Goal: Information Seeking & Learning: Learn about a topic

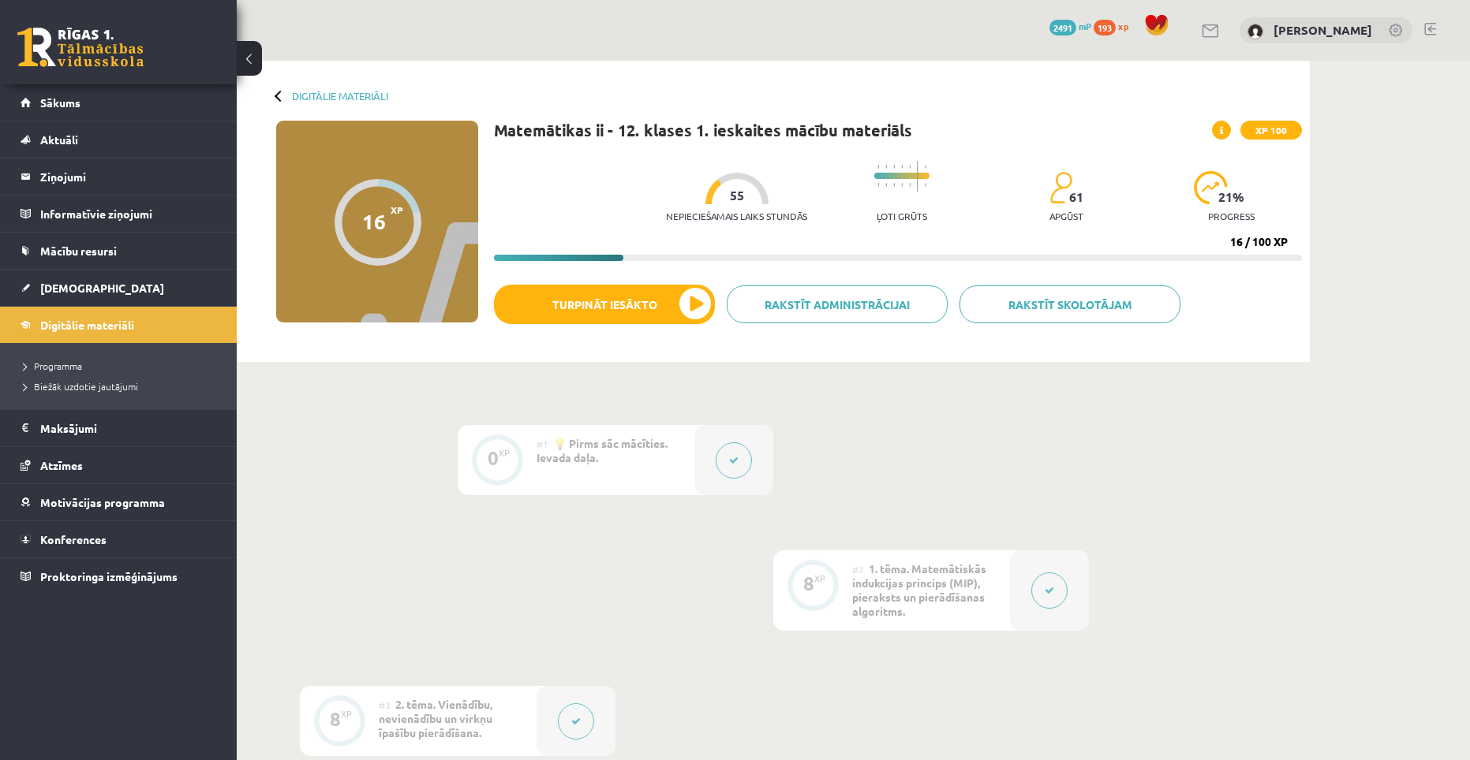
scroll to position [547, 0]
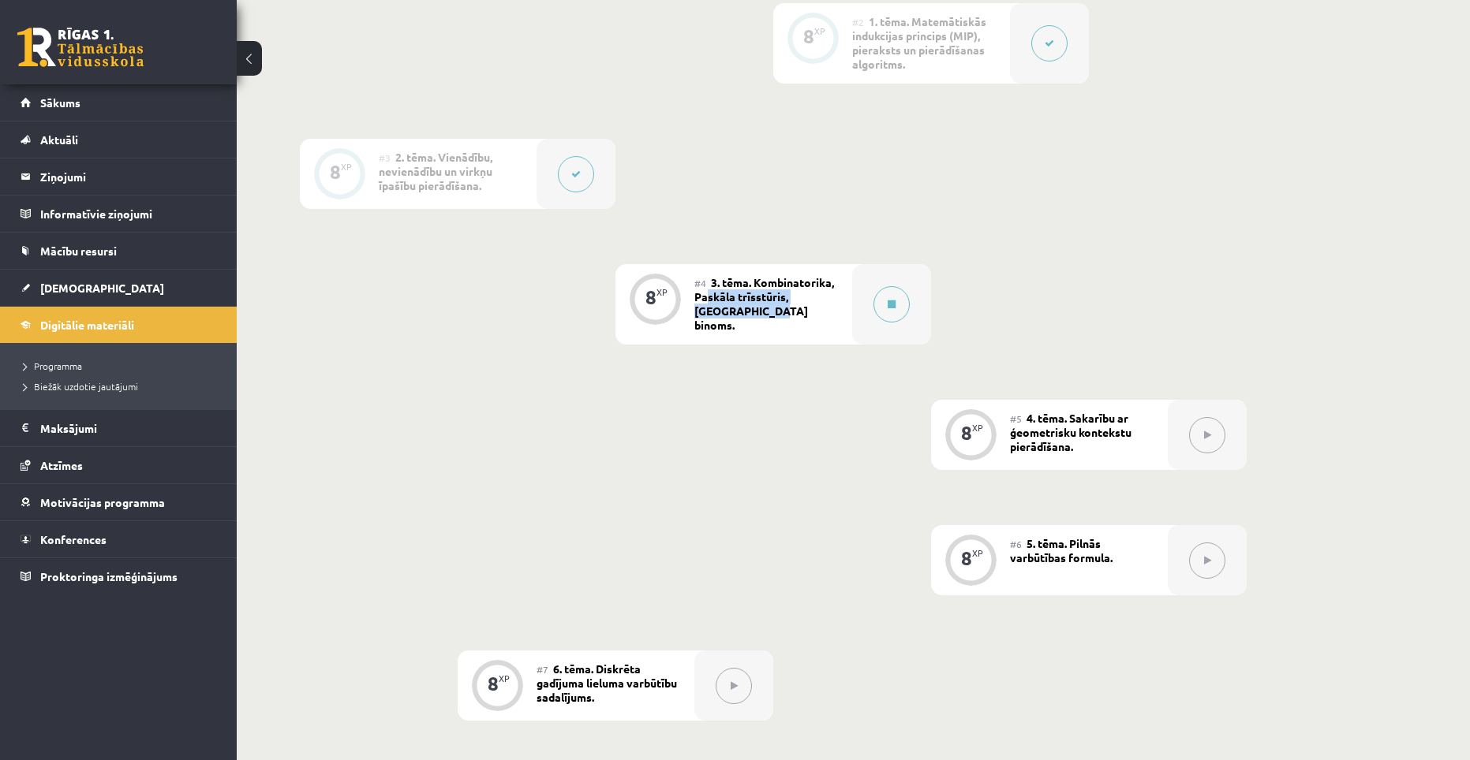
drag, startPoint x: 734, startPoint y: 310, endPoint x: 708, endPoint y: 292, distance: 32.4
click at [708, 292] on span "3. tēma. Kombinatorika, Paskāla trīsstūris, [GEOGRAPHIC_DATA] binoms." at bounding box center [764, 303] width 140 height 57
click at [721, 357] on div "0 XP #1 💡 Pirms sāc mācīties. Ievada daļa. 8 XP #2 1. tēma. Matemātiskās indukc…" at bounding box center [773, 738] width 947 height 1721
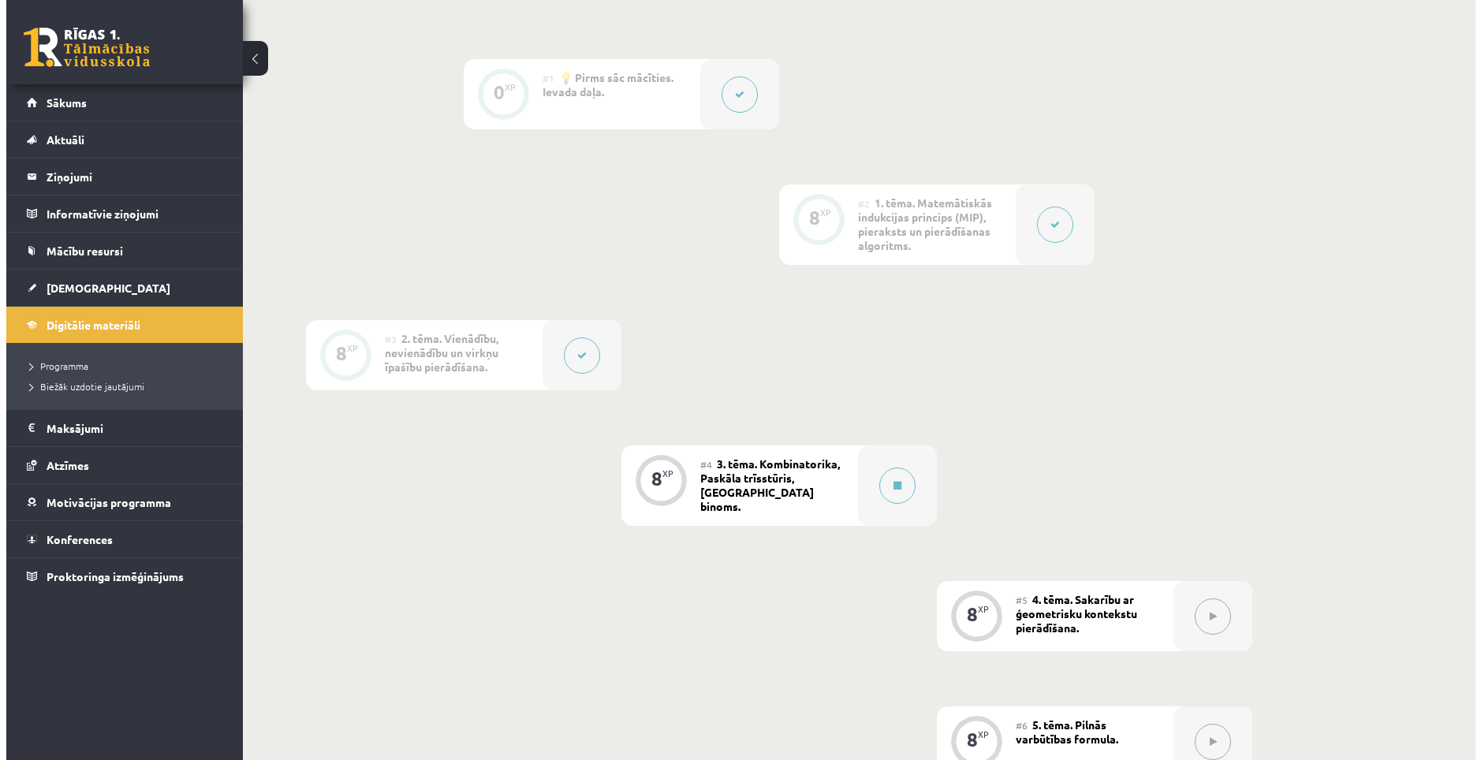
scroll to position [390, 0]
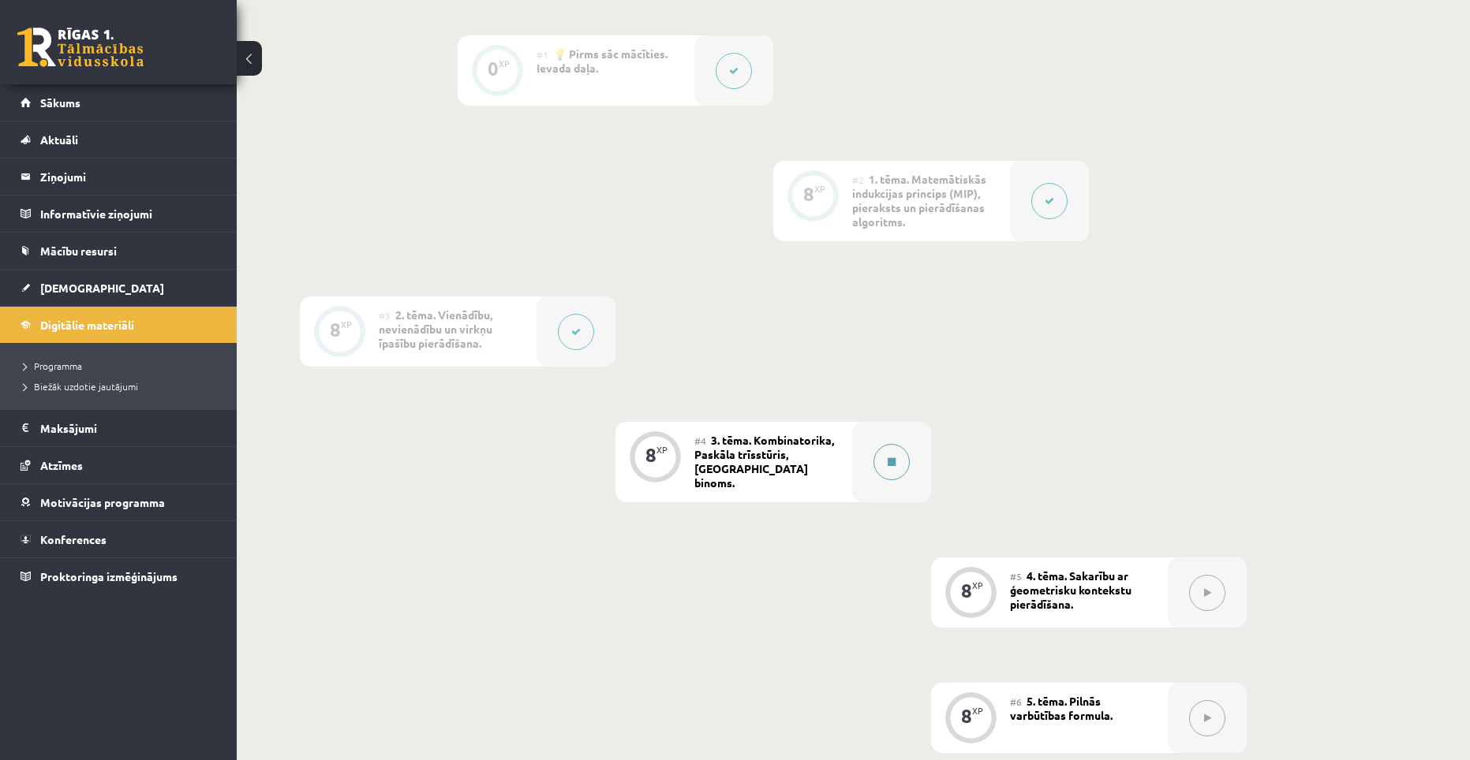
click at [887, 448] on button at bounding box center [891, 462] width 36 height 36
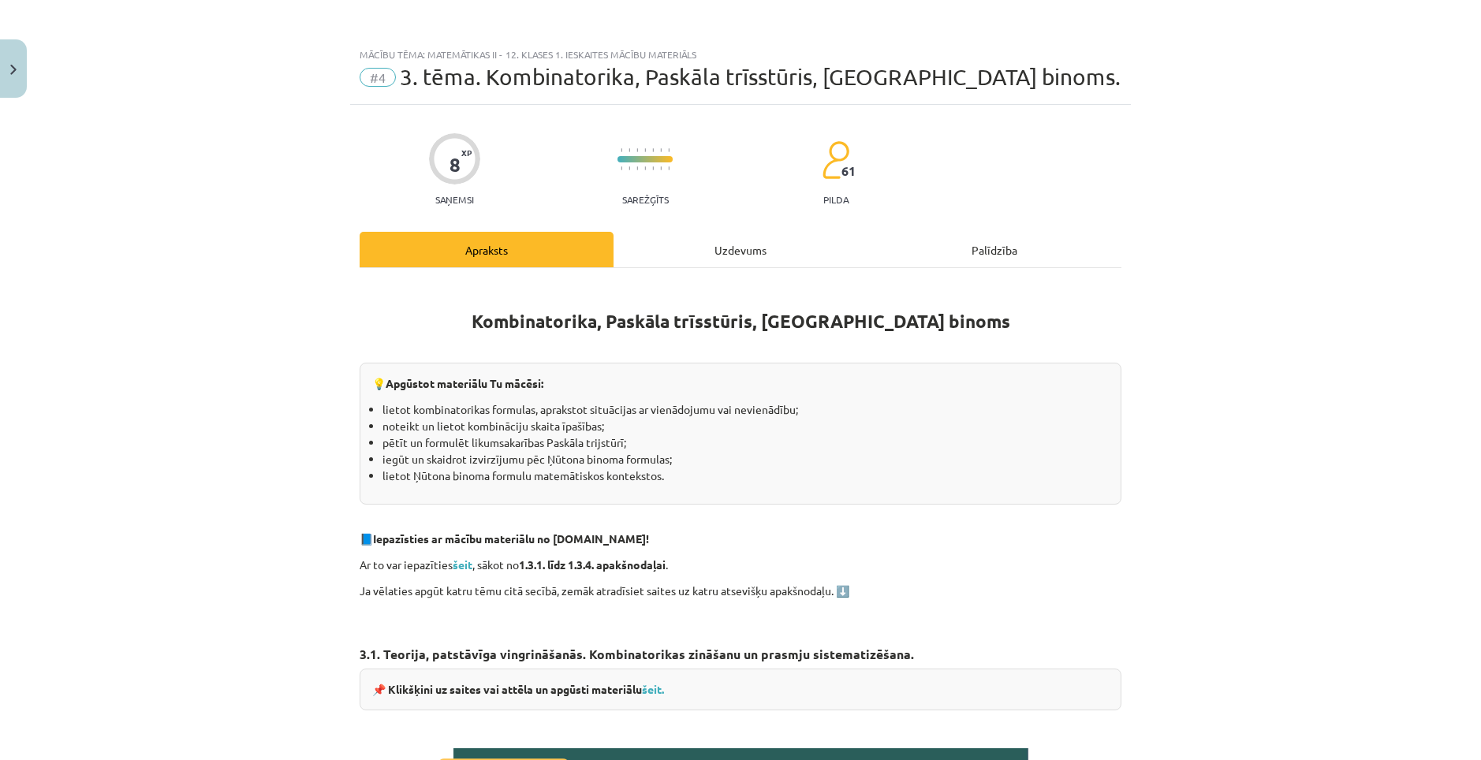
click at [714, 248] on div "Uzdevums" at bounding box center [741, 249] width 254 height 35
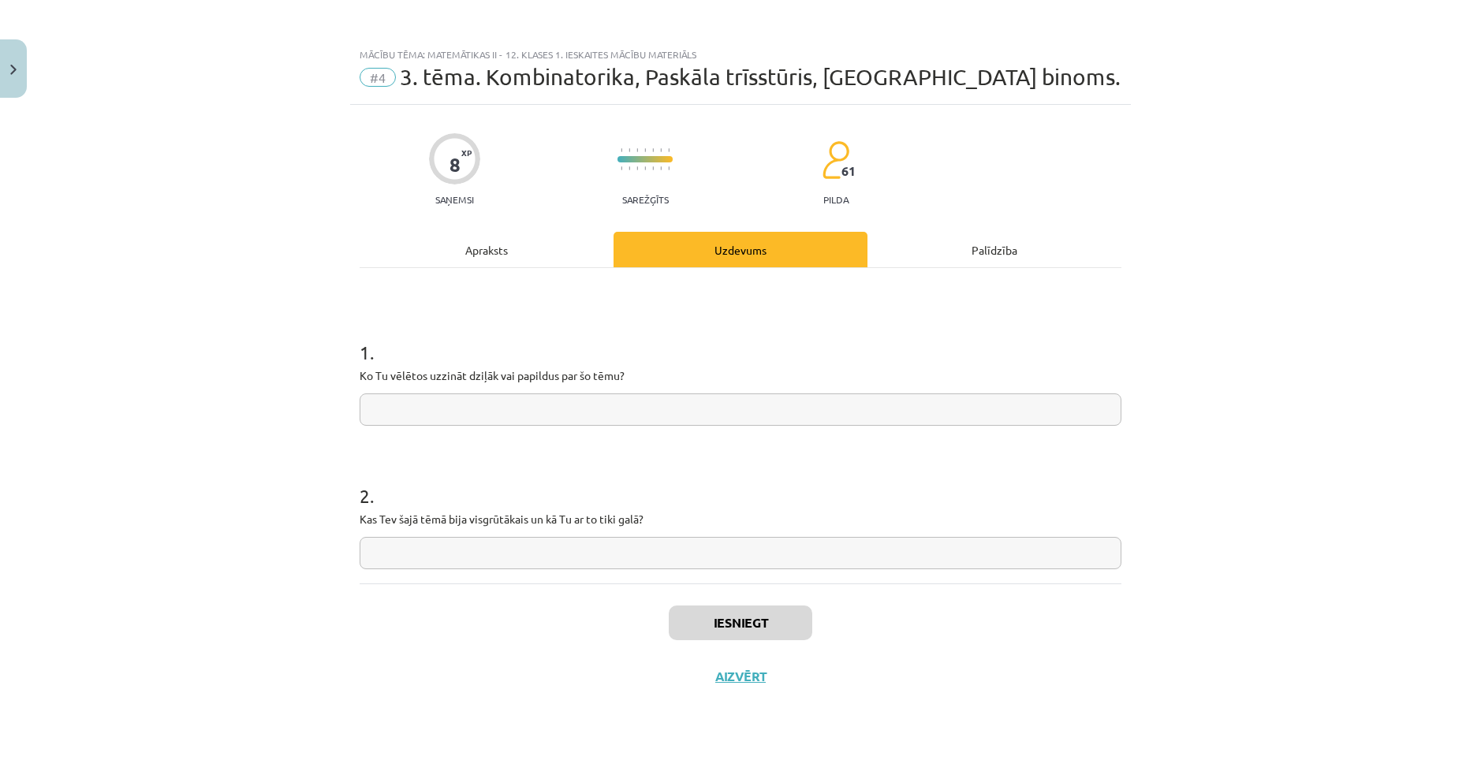
click at [597, 403] on input "text" at bounding box center [741, 410] width 762 height 32
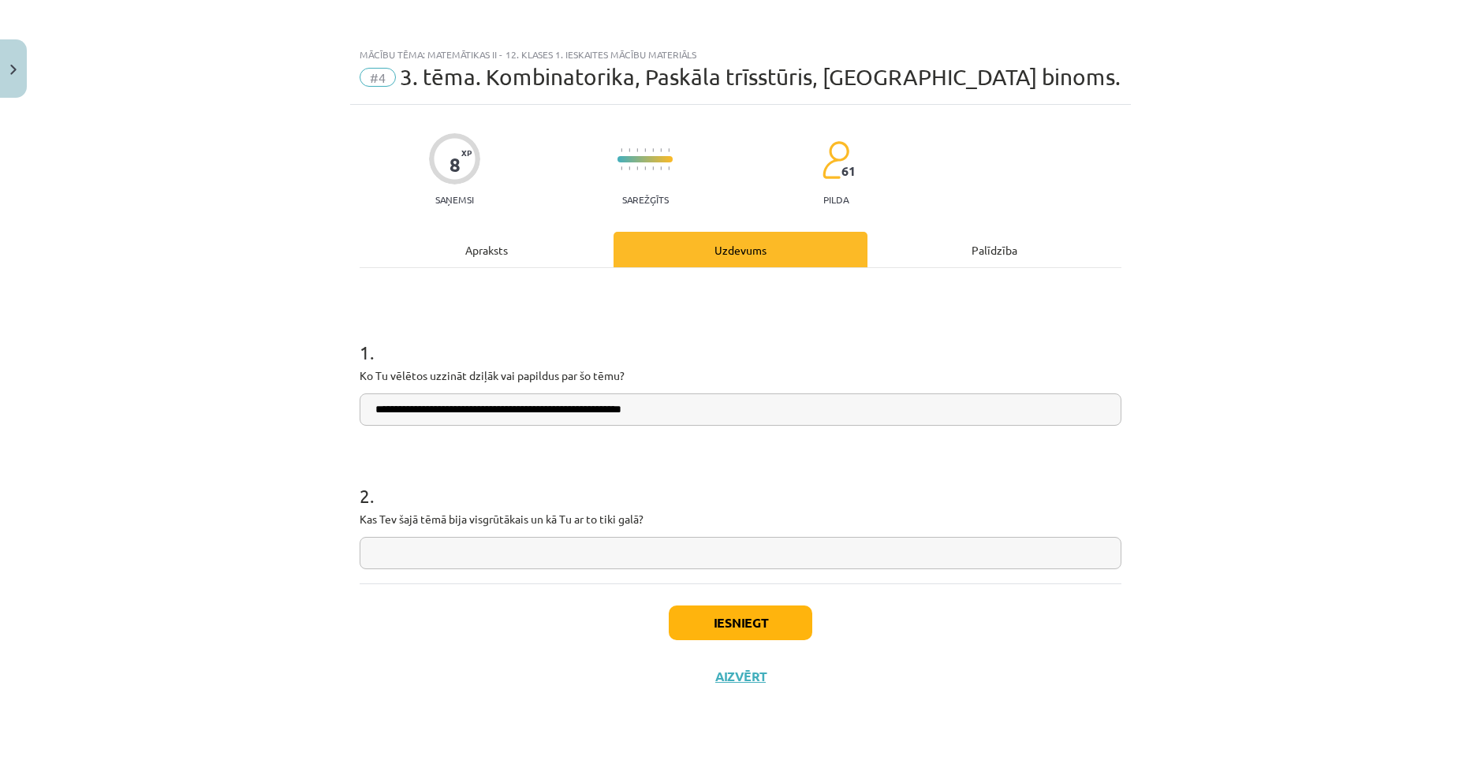
type input "**********"
click at [516, 550] on input "text" at bounding box center [741, 553] width 762 height 32
click at [480, 257] on div "Apraksts" at bounding box center [487, 249] width 254 height 35
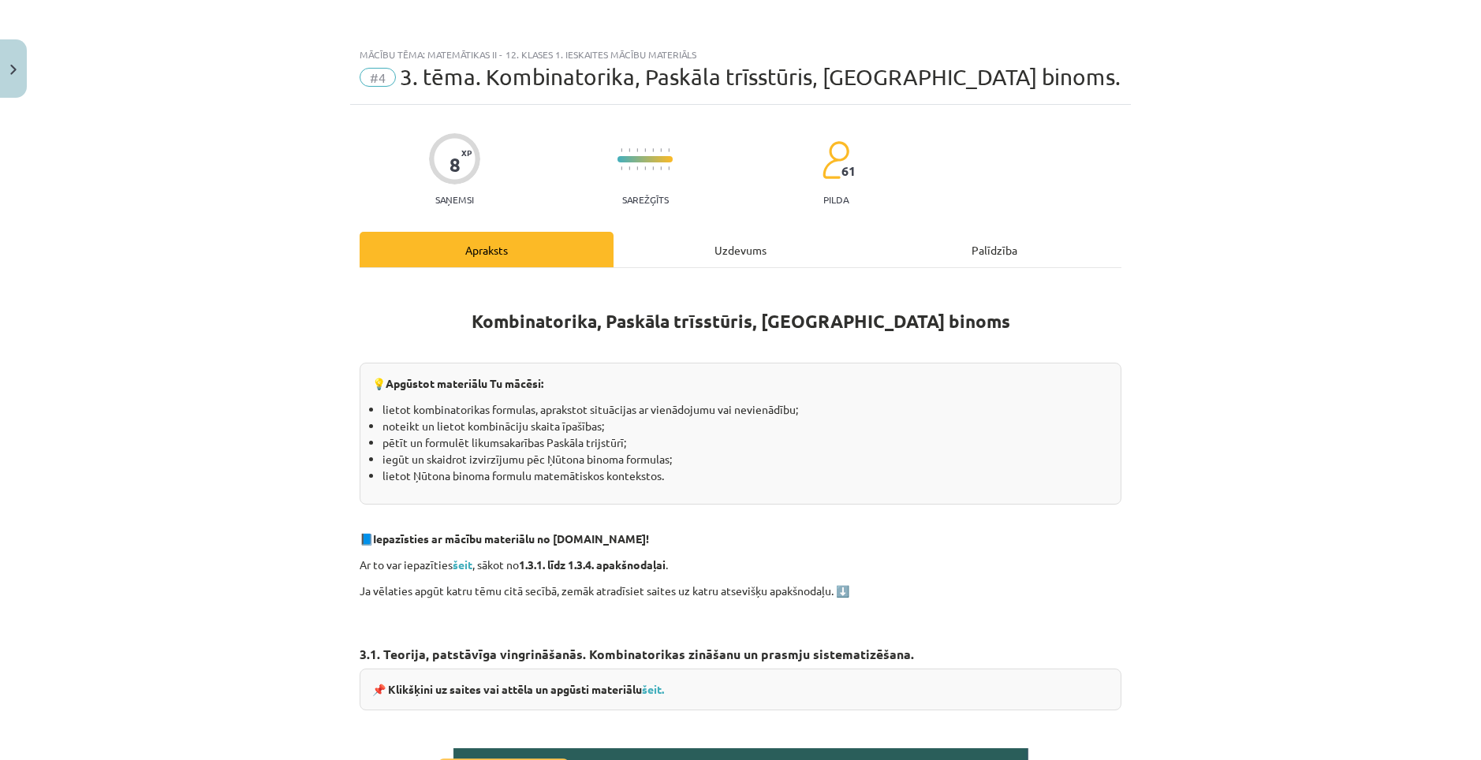
click at [722, 255] on div "Uzdevums" at bounding box center [741, 249] width 254 height 35
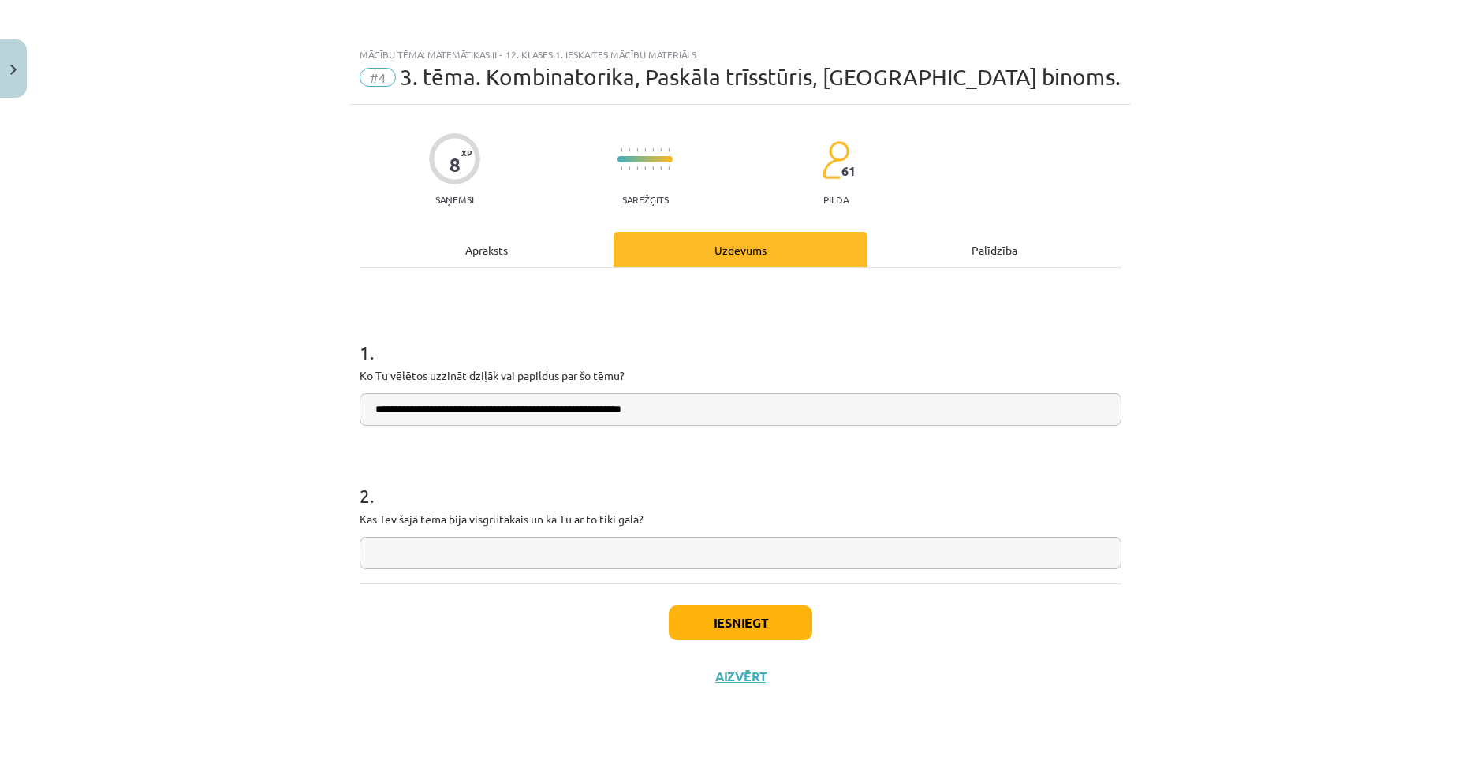
click at [479, 551] on input "text" at bounding box center [741, 553] width 762 height 32
type input "**********"
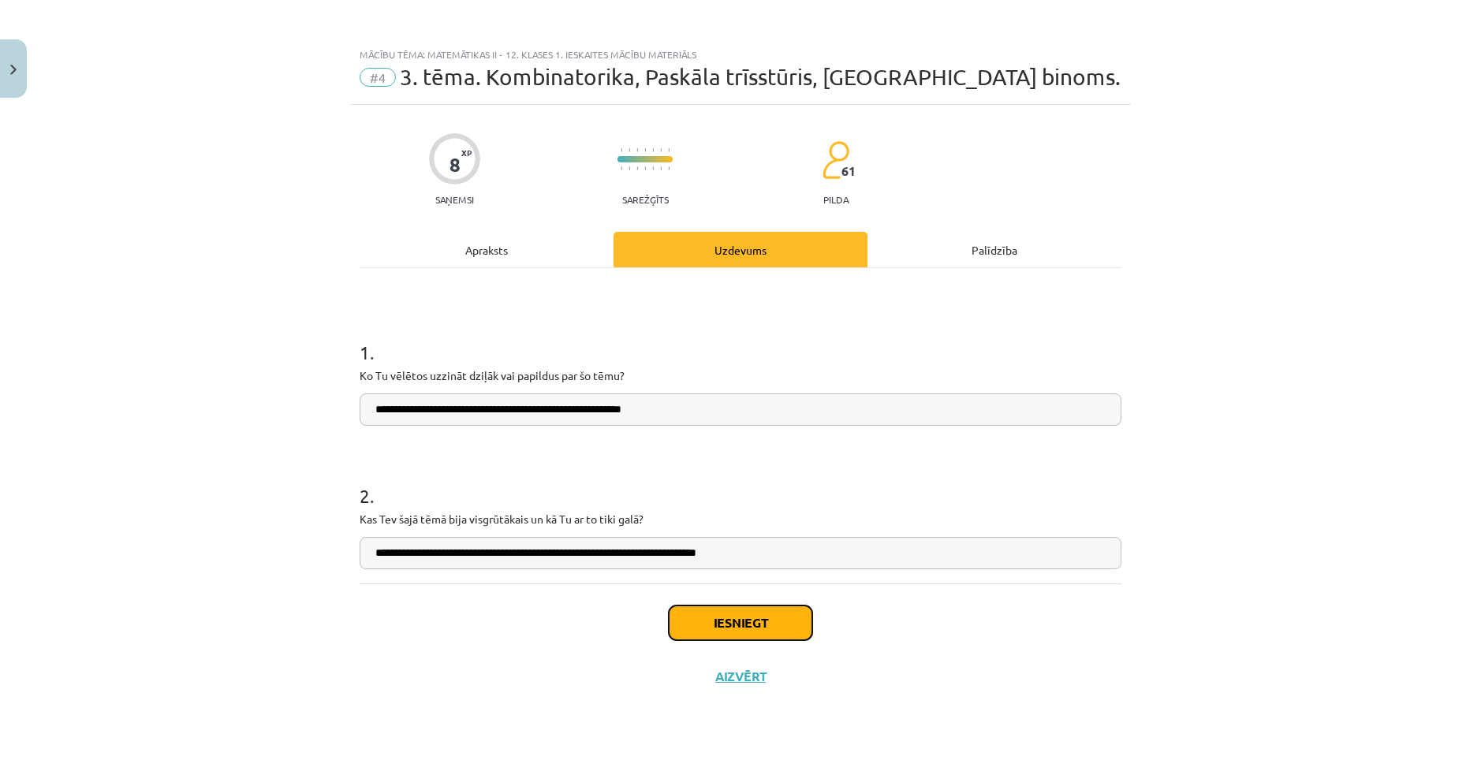
click at [765, 614] on button "Iesniegt" at bounding box center [741, 623] width 144 height 35
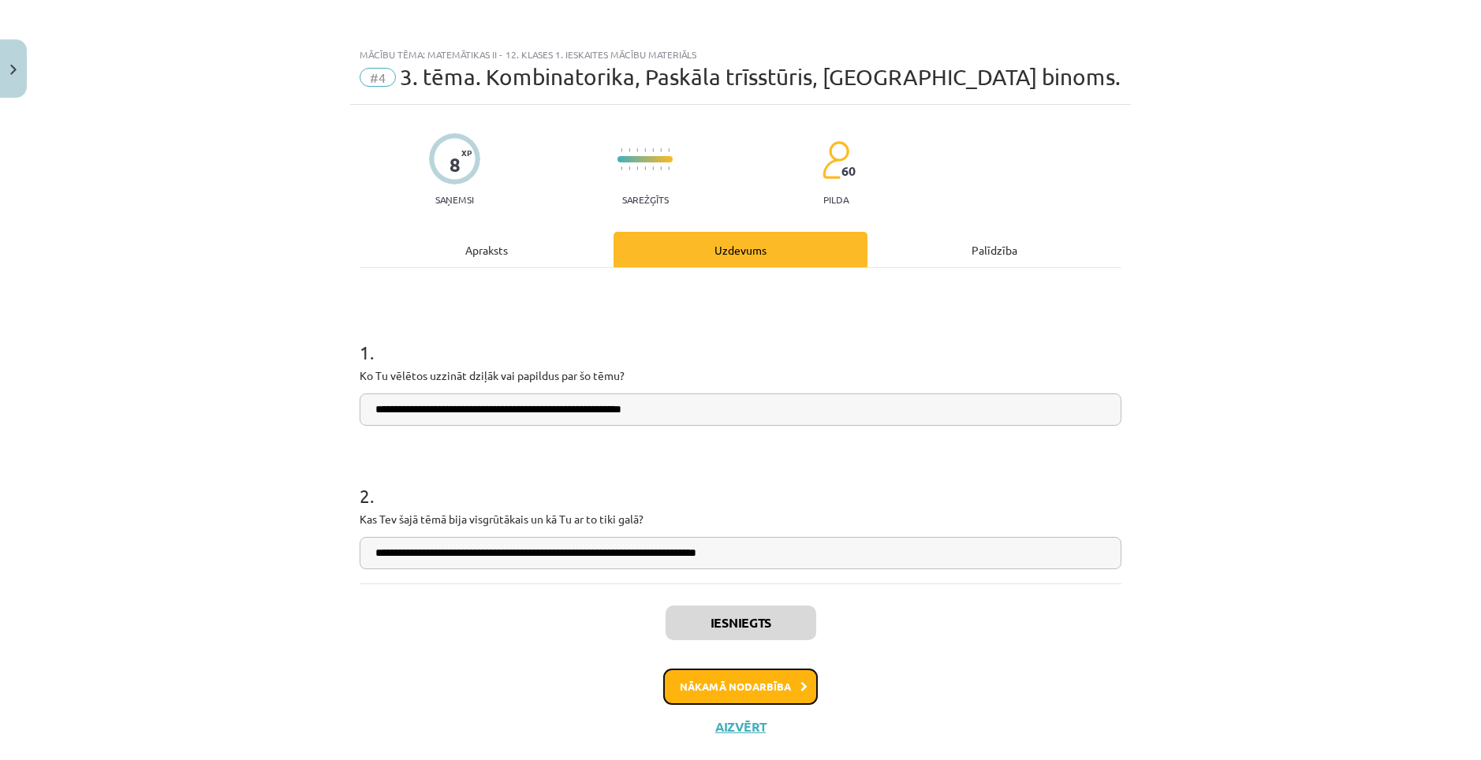
click at [757, 678] on button "Nākamā nodarbība" at bounding box center [740, 687] width 155 height 36
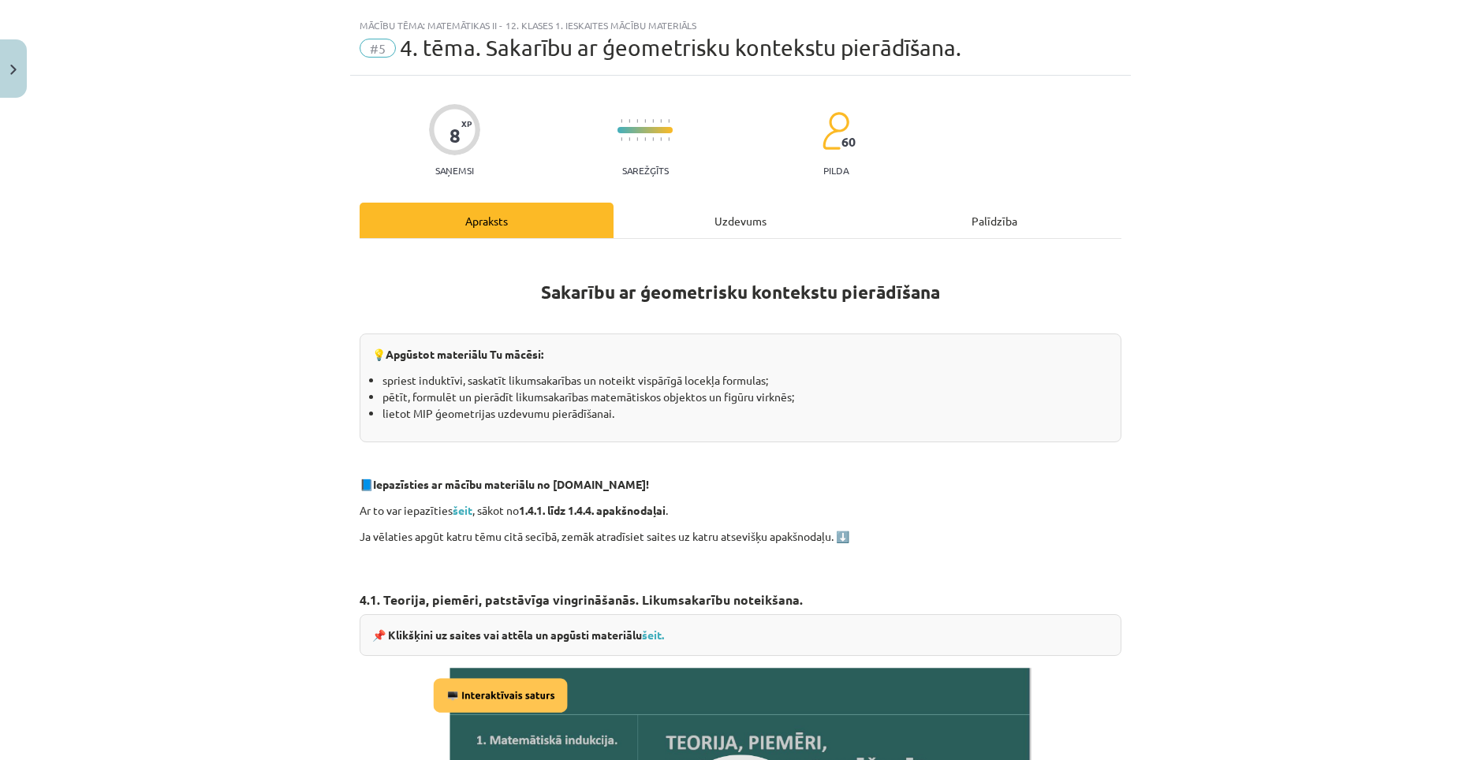
scroll to position [33, 0]
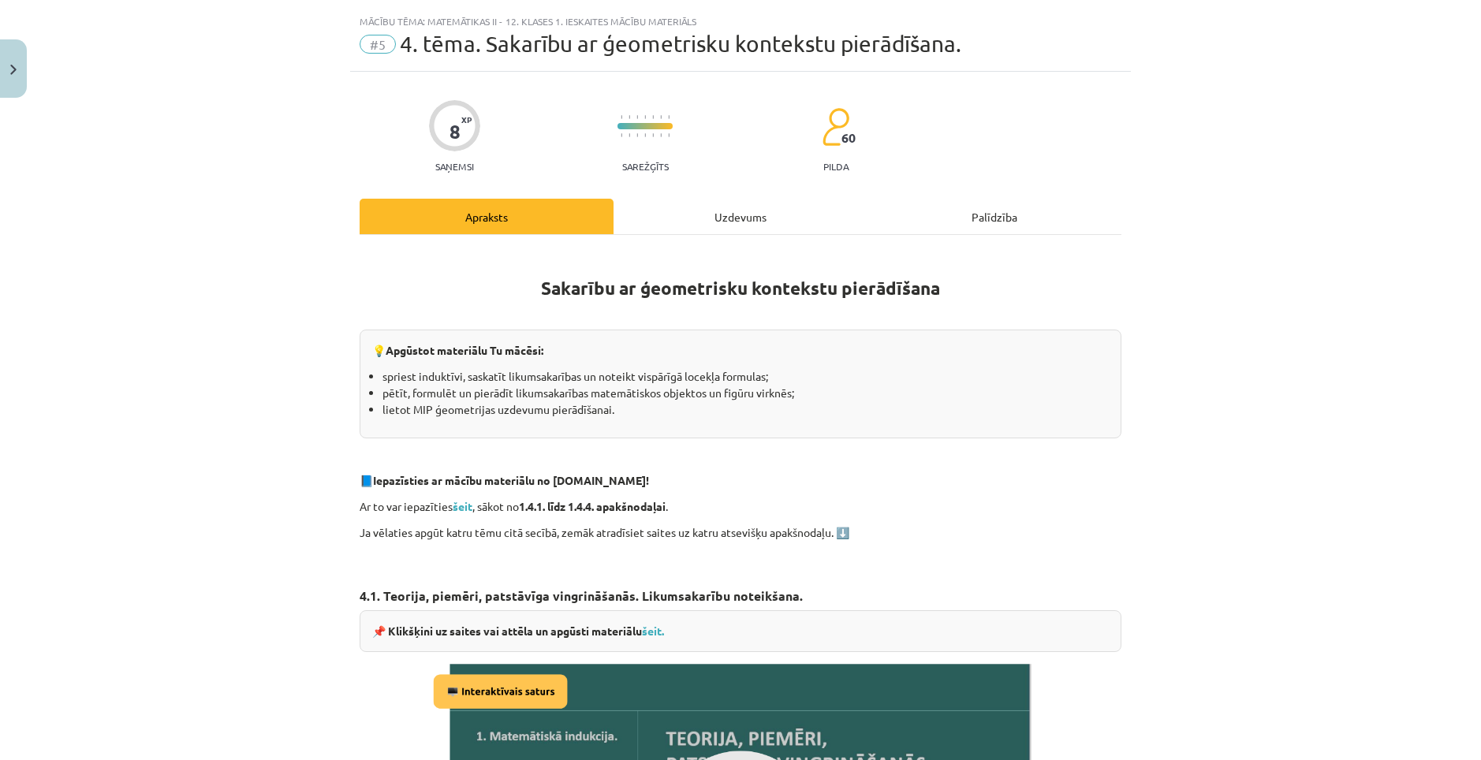
click at [696, 218] on div "Uzdevums" at bounding box center [741, 216] width 254 height 35
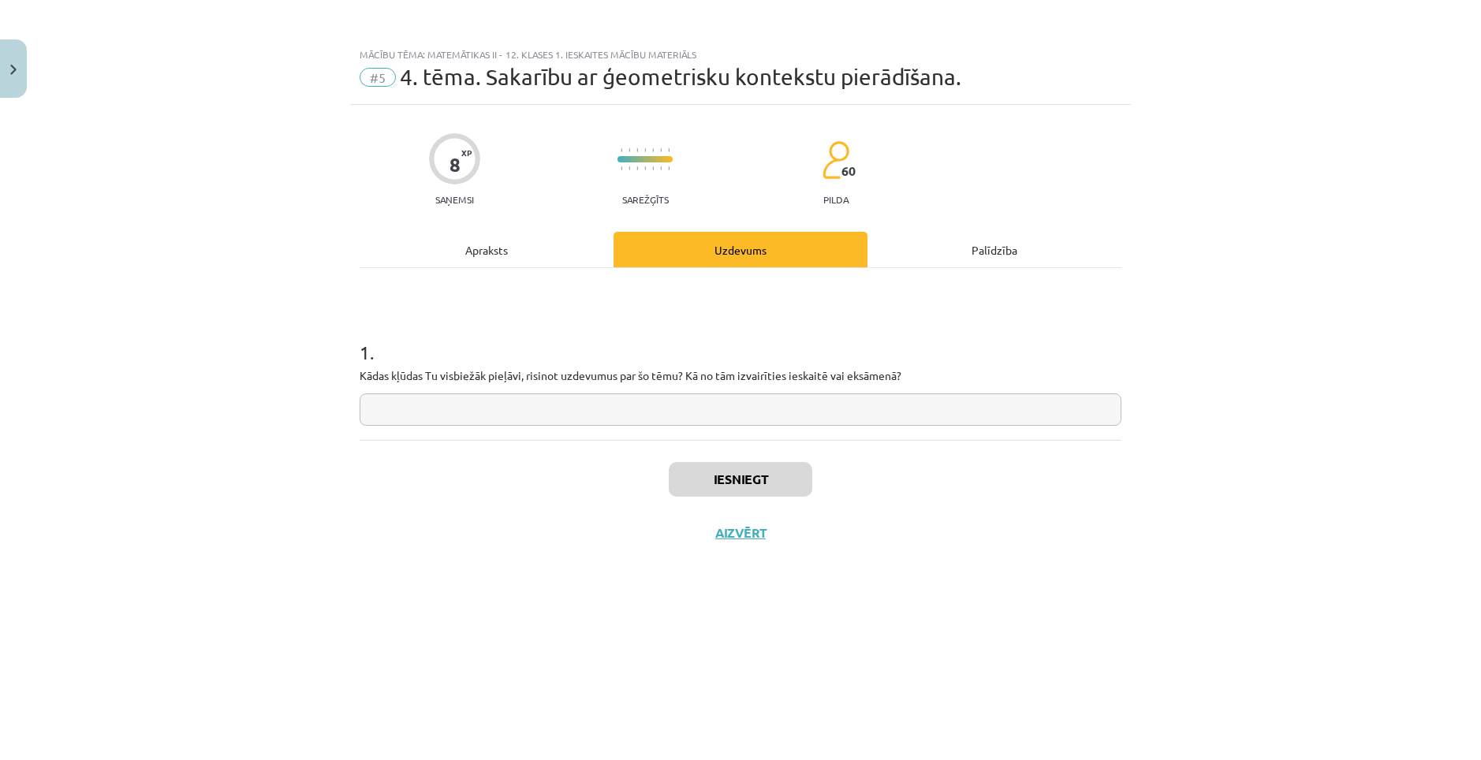
scroll to position [0, 0]
click at [480, 257] on div "Apraksts" at bounding box center [487, 249] width 254 height 35
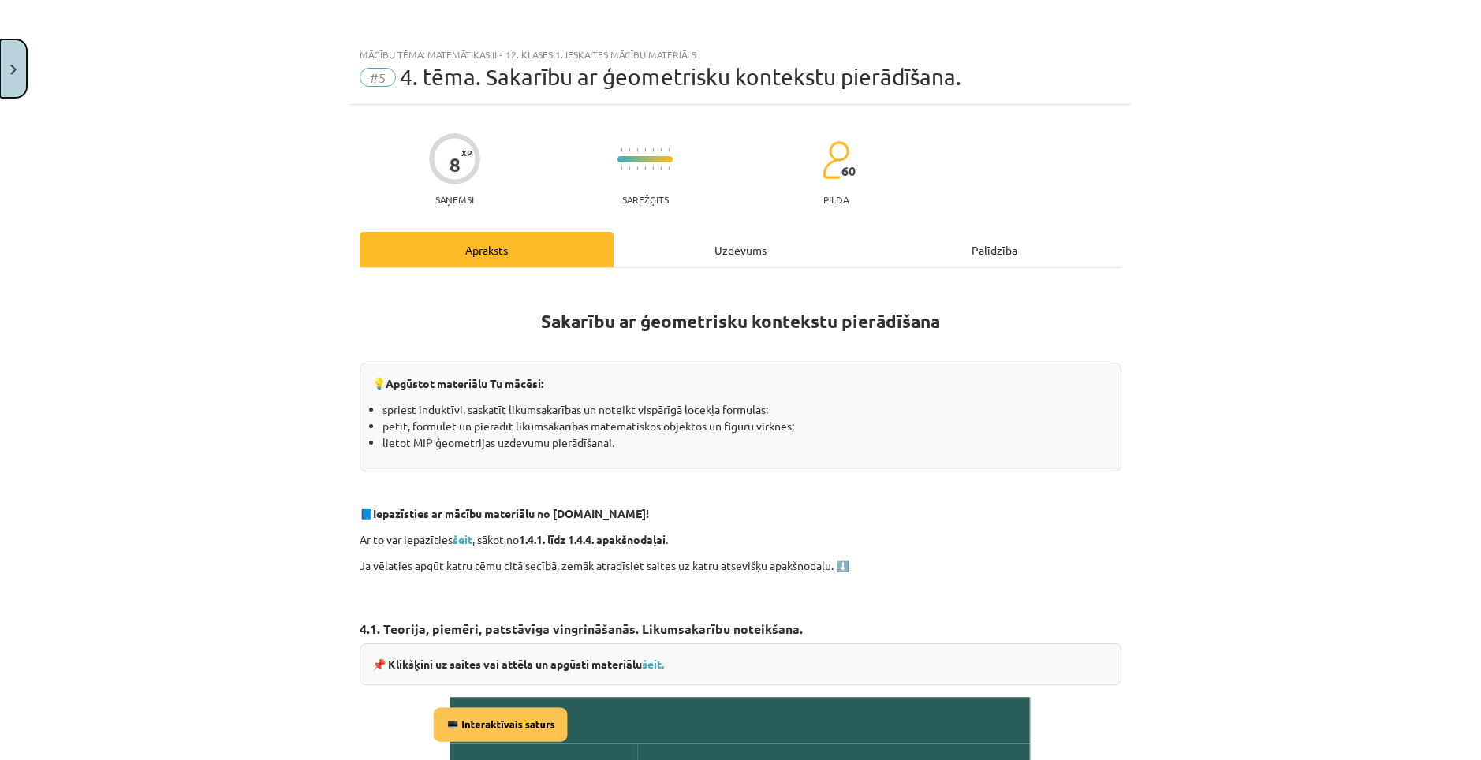
click at [11, 84] on button "Close" at bounding box center [13, 68] width 27 height 58
click at [56, 282] on div "Mācību tēma: Matemātikas ii - 12. klases 1. ieskaites mācību materiāls #5 4. tē…" at bounding box center [740, 380] width 1481 height 760
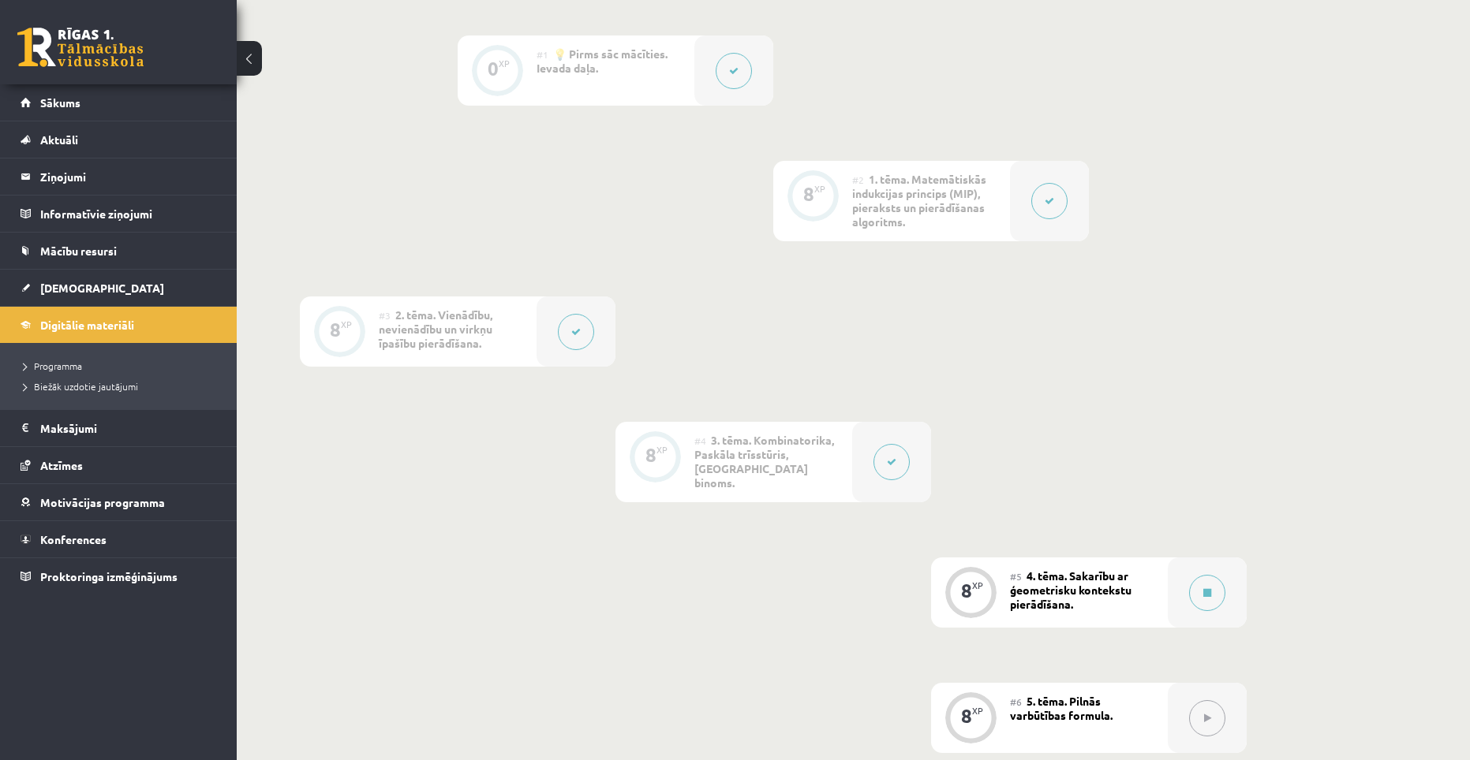
click at [56, 282] on span "[DEMOGRAPHIC_DATA]" at bounding box center [102, 288] width 124 height 14
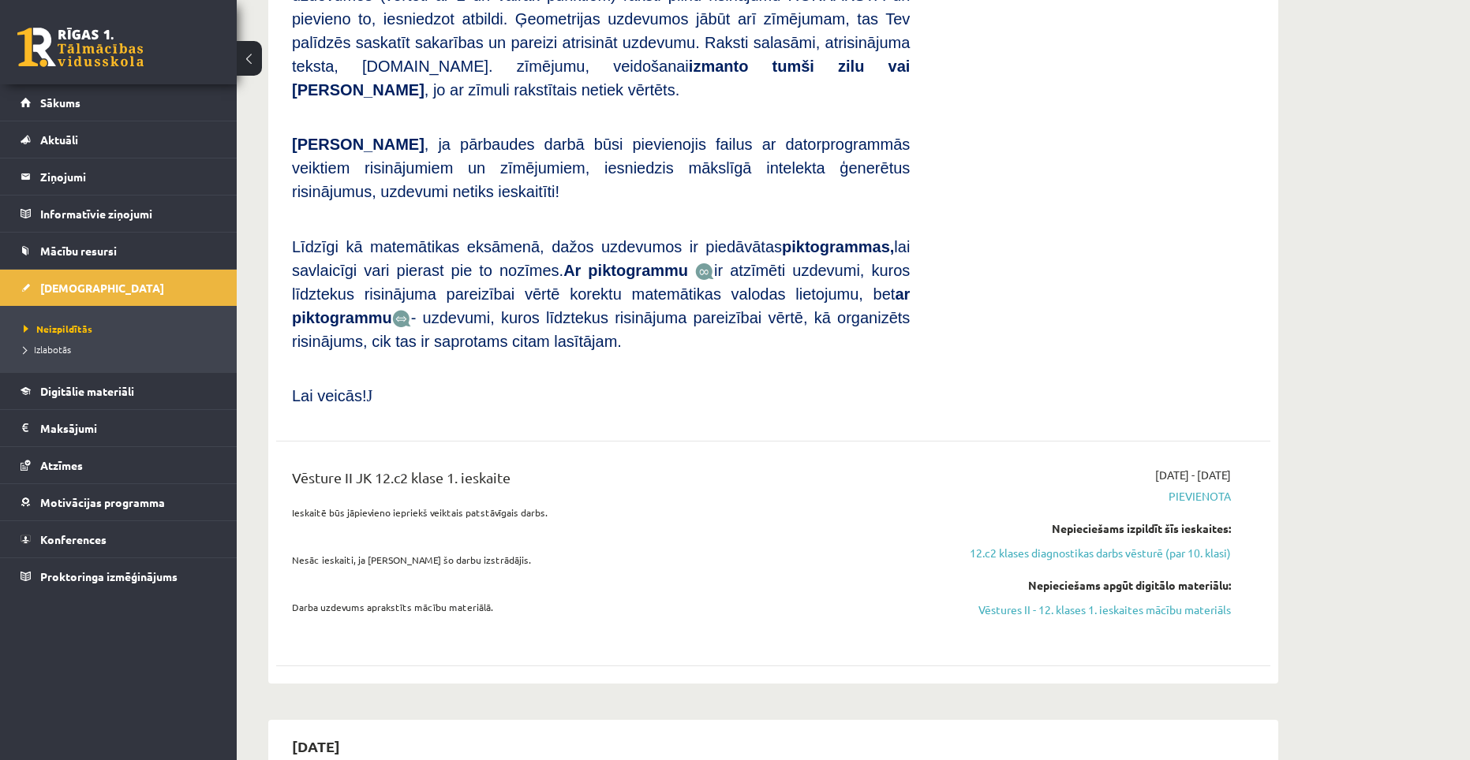
scroll to position [789, 0]
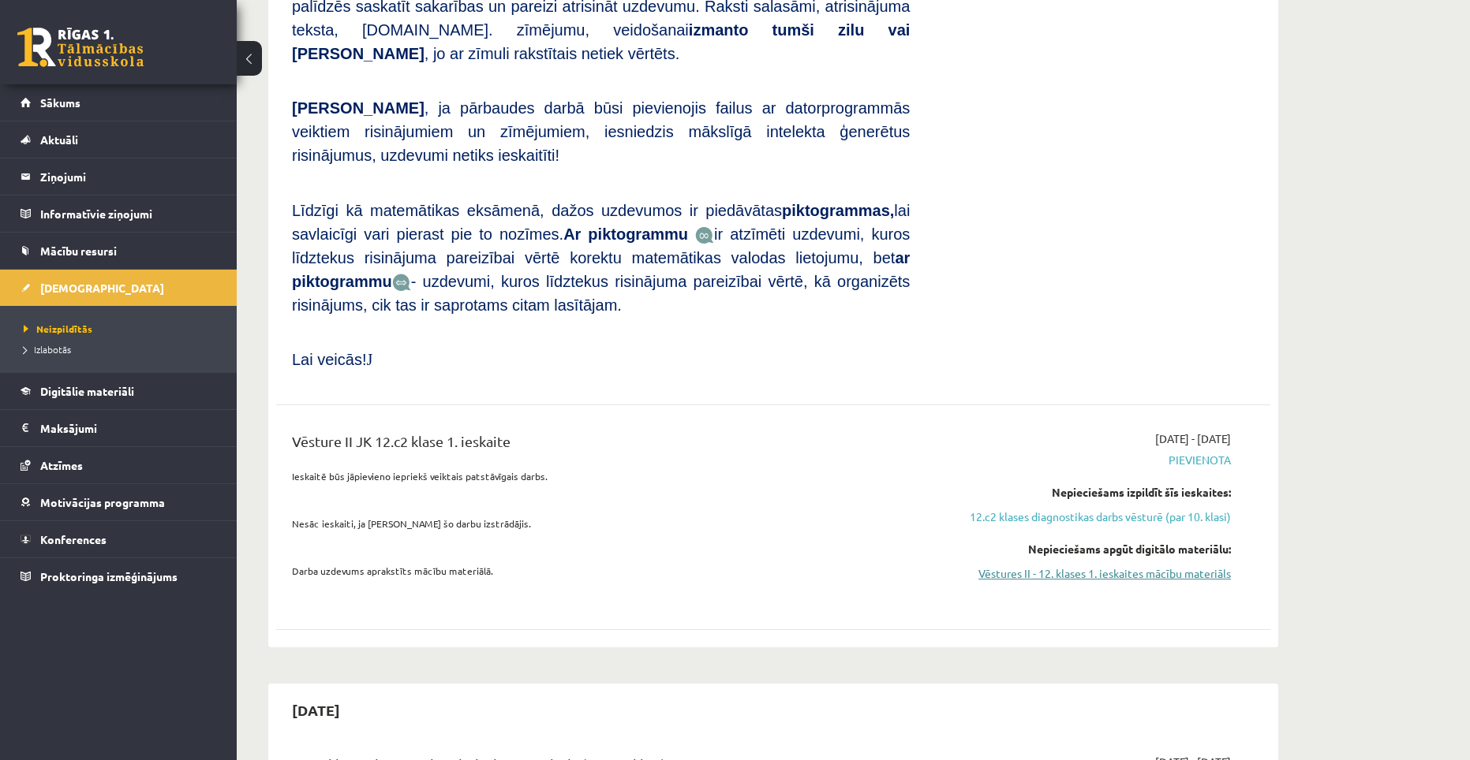
click at [1073, 566] on link "Vēstures II - 12. klases 1. ieskaites mācību materiāls" at bounding box center [1081, 574] width 297 height 17
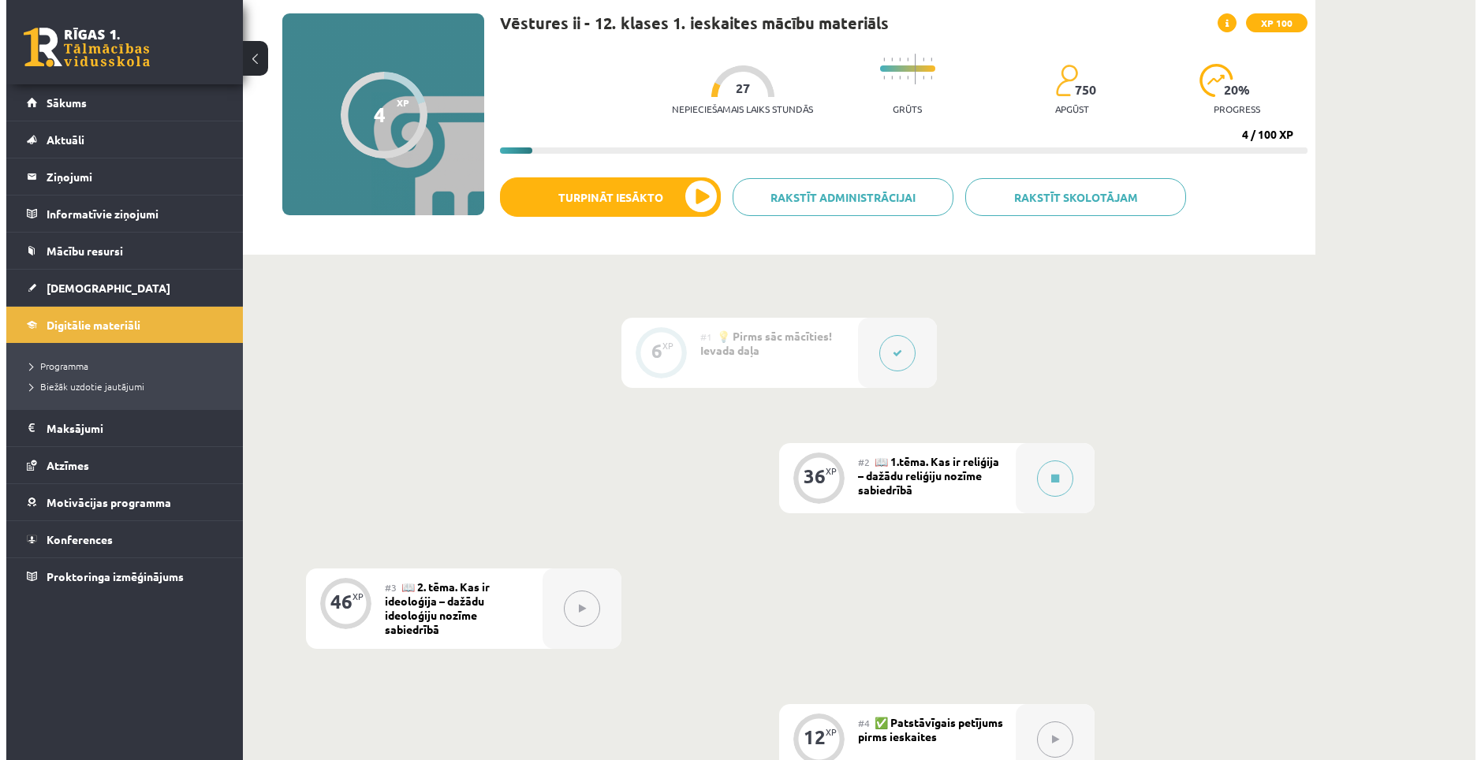
scroll to position [158, 0]
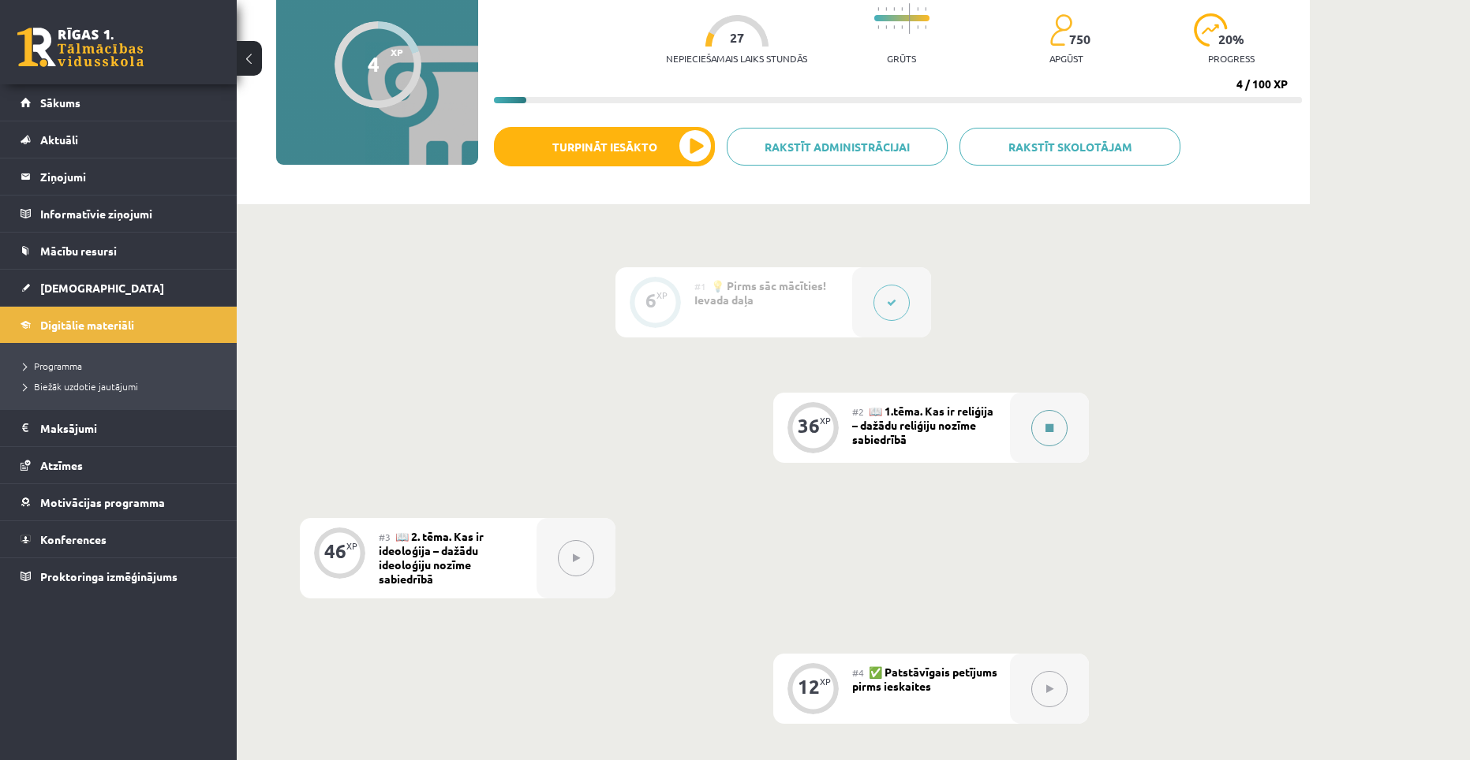
click at [1028, 432] on div at bounding box center [1049, 428] width 79 height 70
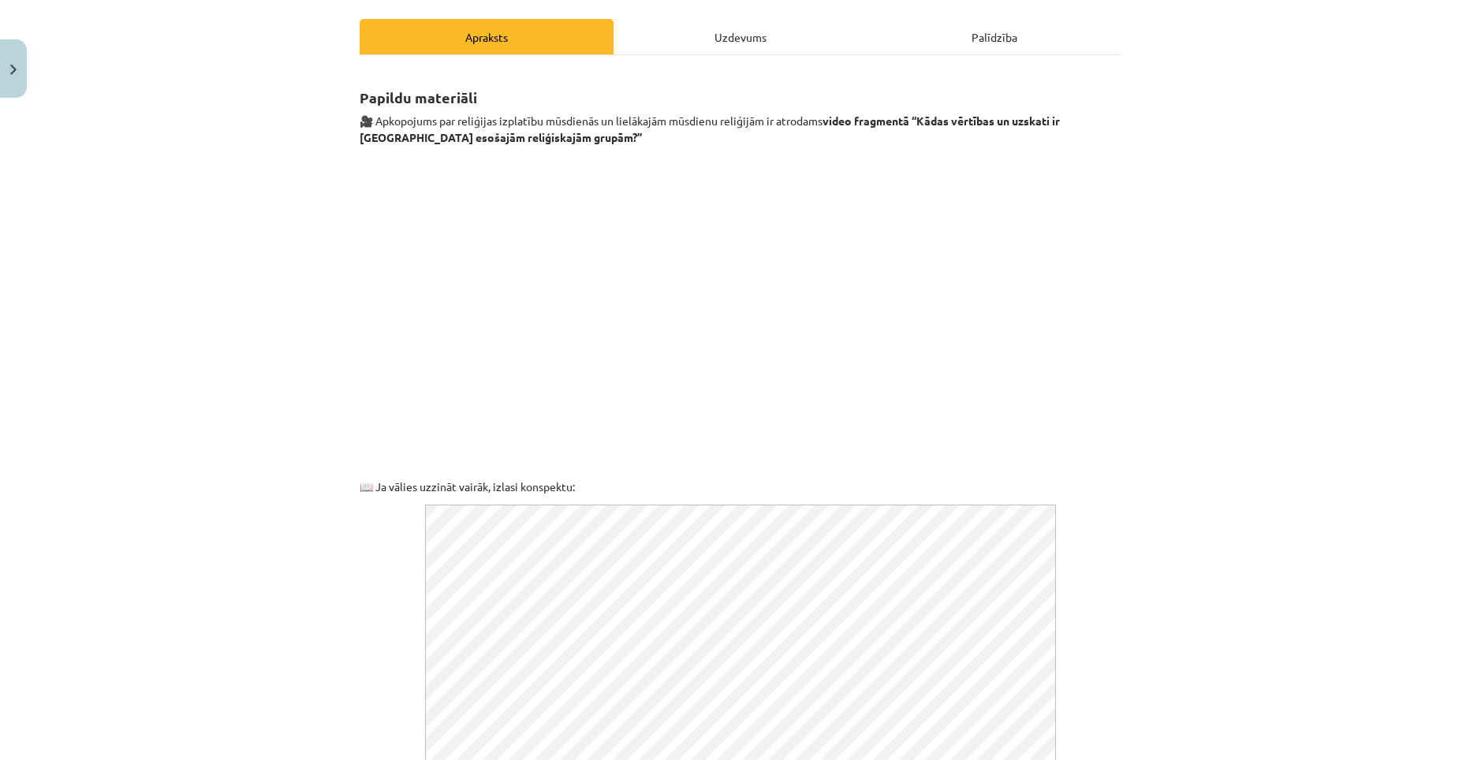
scroll to position [316, 0]
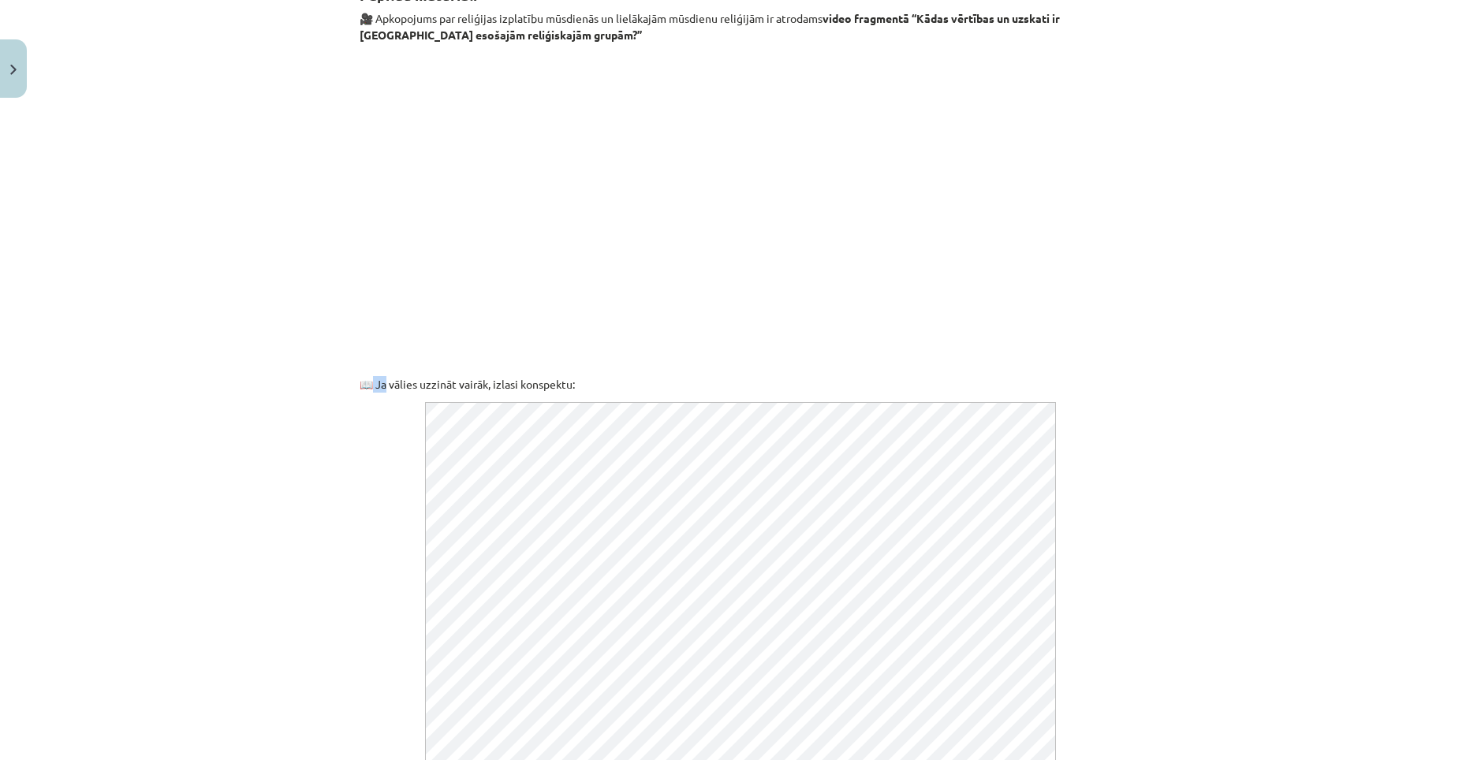
drag, startPoint x: 370, startPoint y: 387, endPoint x: 382, endPoint y: 387, distance: 11.9
click at [382, 387] on p "📖 Ja vālies uzzināt vairāk, izlasi konspektu:" at bounding box center [741, 384] width 762 height 17
click at [378, 454] on p at bounding box center [741, 640] width 762 height 477
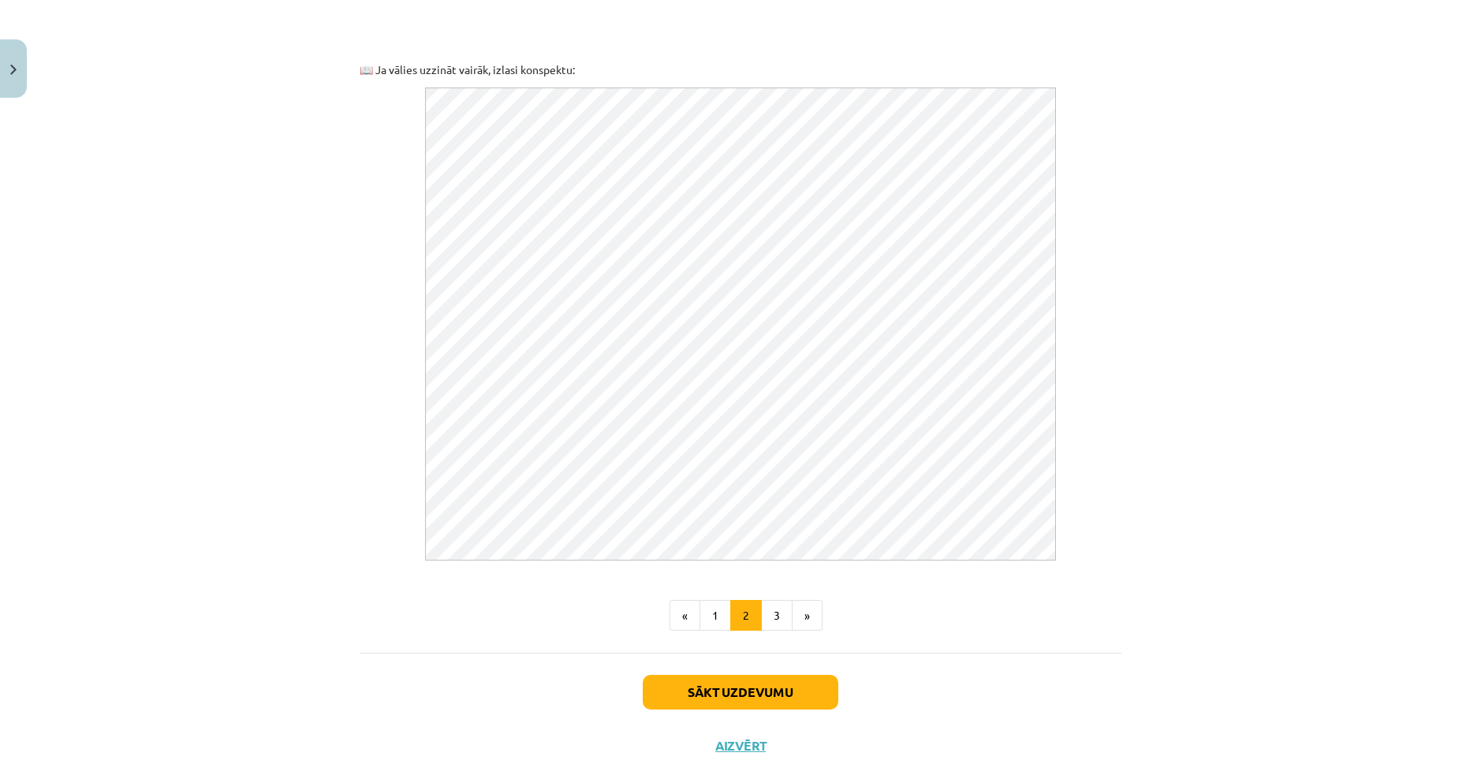
scroll to position [631, 0]
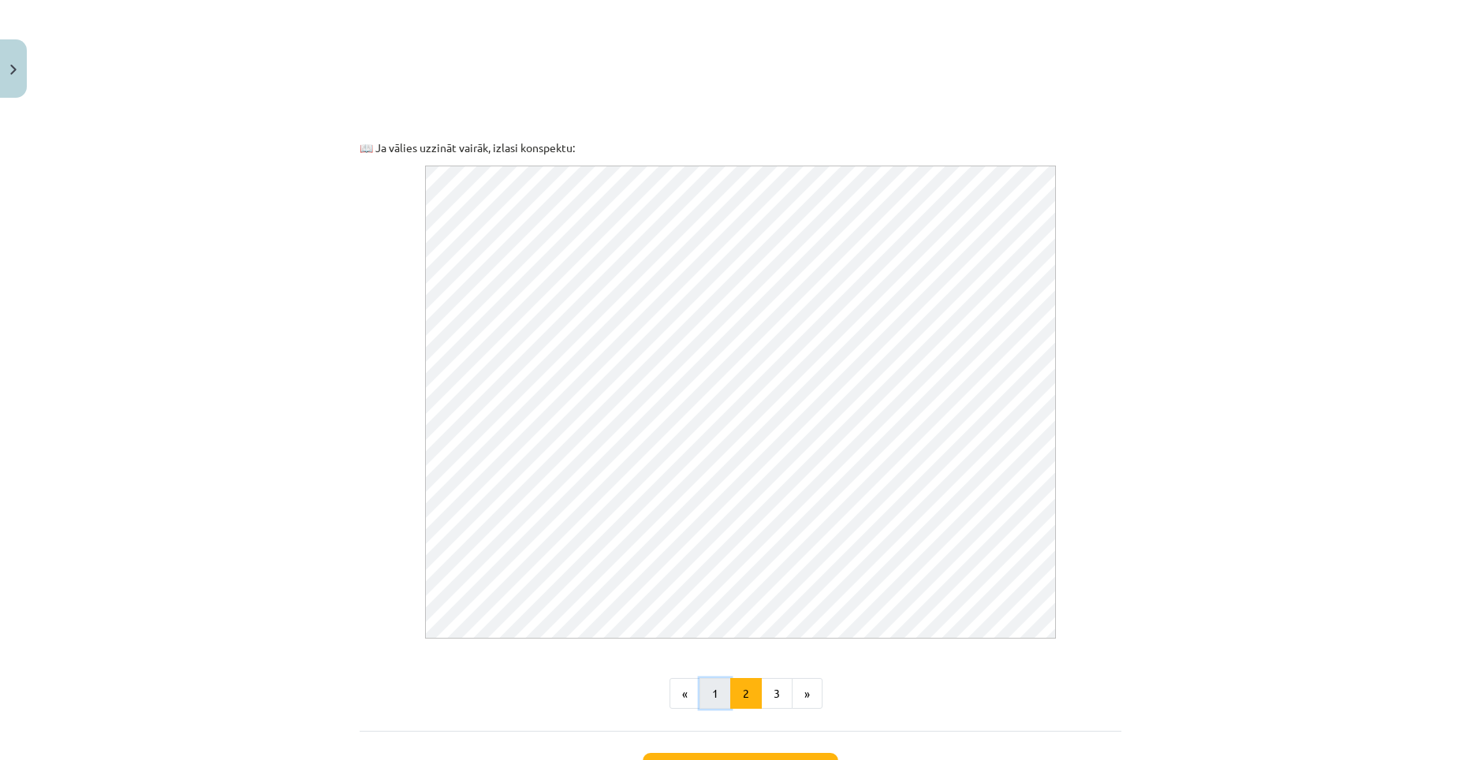
click at [709, 694] on button "1" at bounding box center [716, 694] width 32 height 32
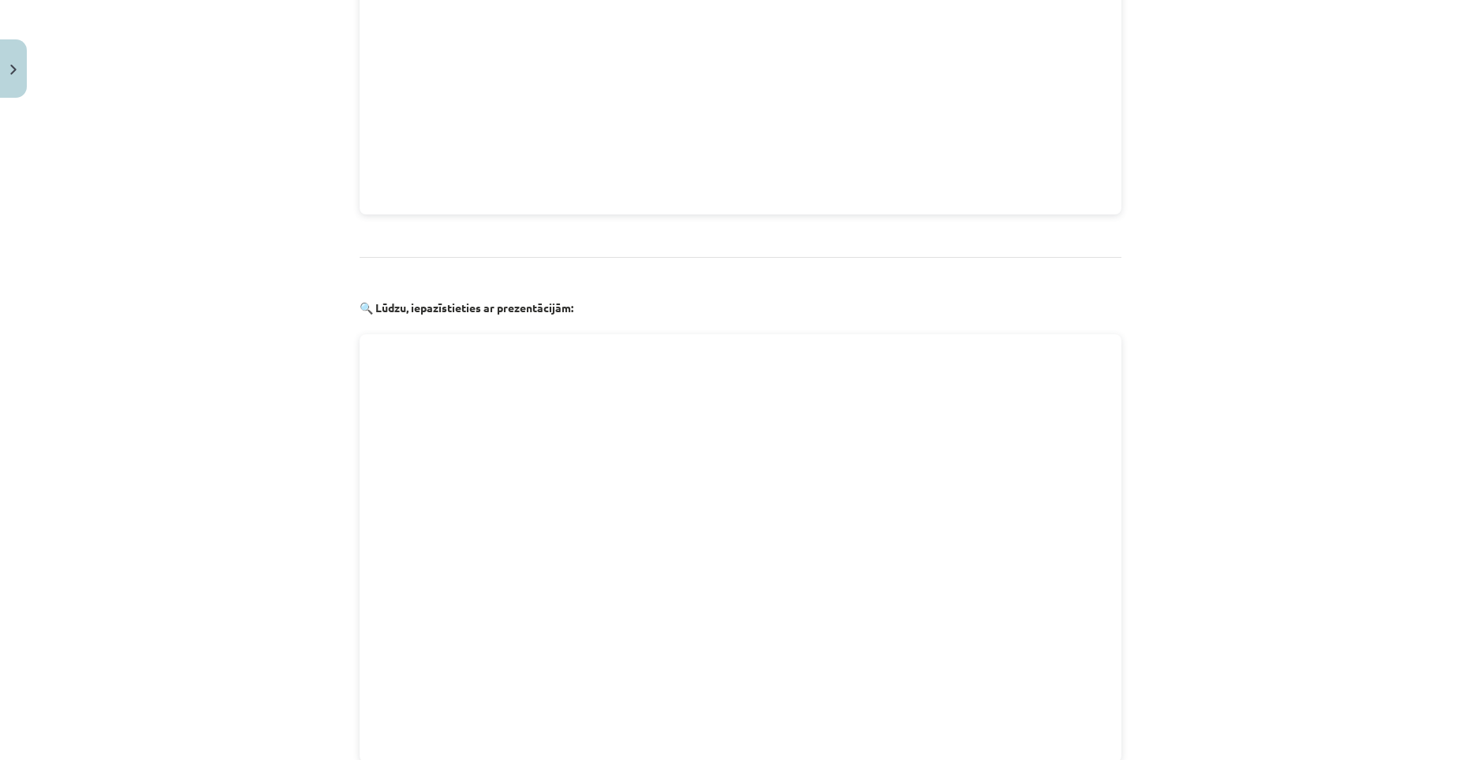
scroll to position [1544, 0]
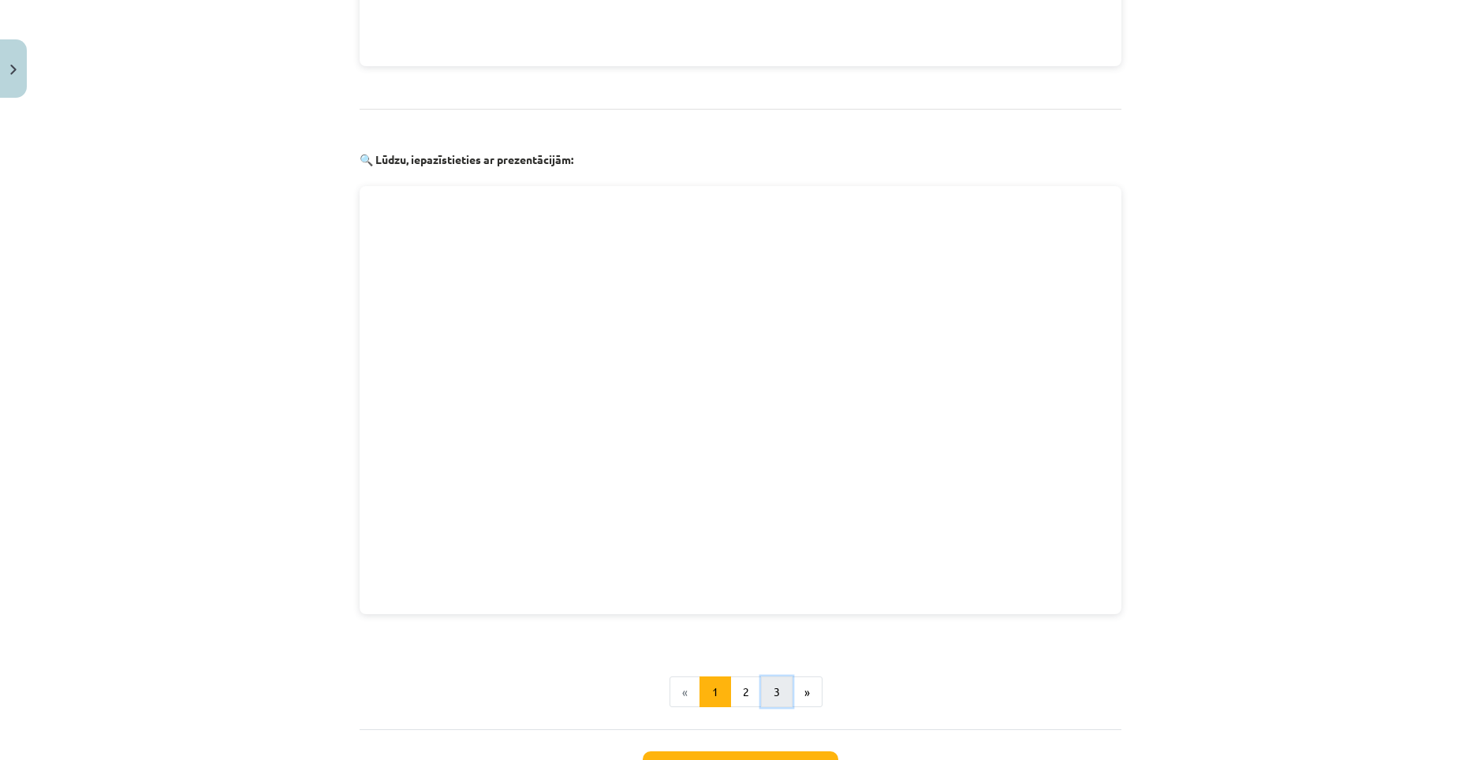
click at [774, 682] on button "3" at bounding box center [777, 693] width 32 height 32
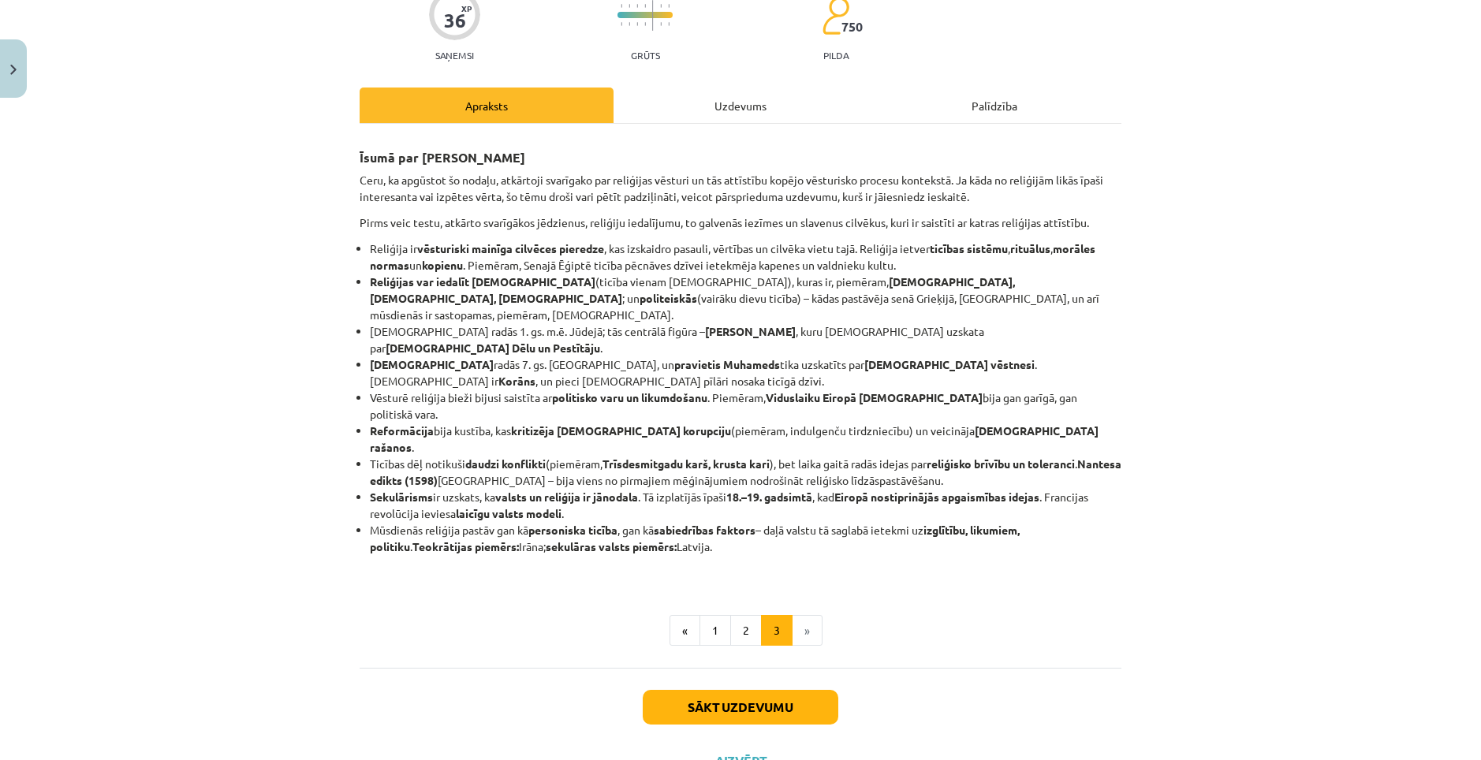
click at [681, 124] on div "Īsumā par galveno Ceru, ka apgūstot šo nodaļu, atkārtoji svarīgako par reliģija…" at bounding box center [741, 396] width 762 height 544
click at [693, 114] on div "Uzdevums" at bounding box center [741, 105] width 254 height 35
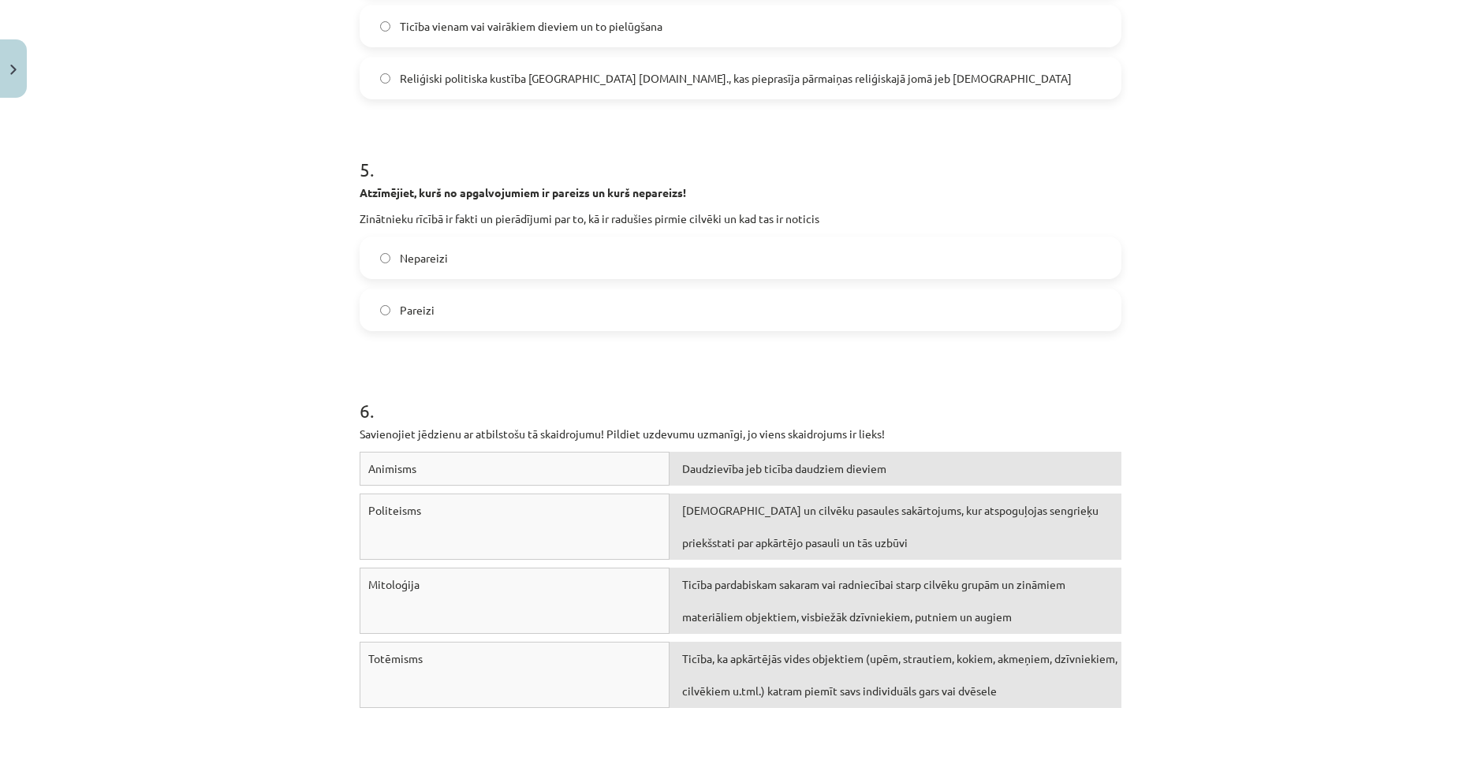
scroll to position [1459, 0]
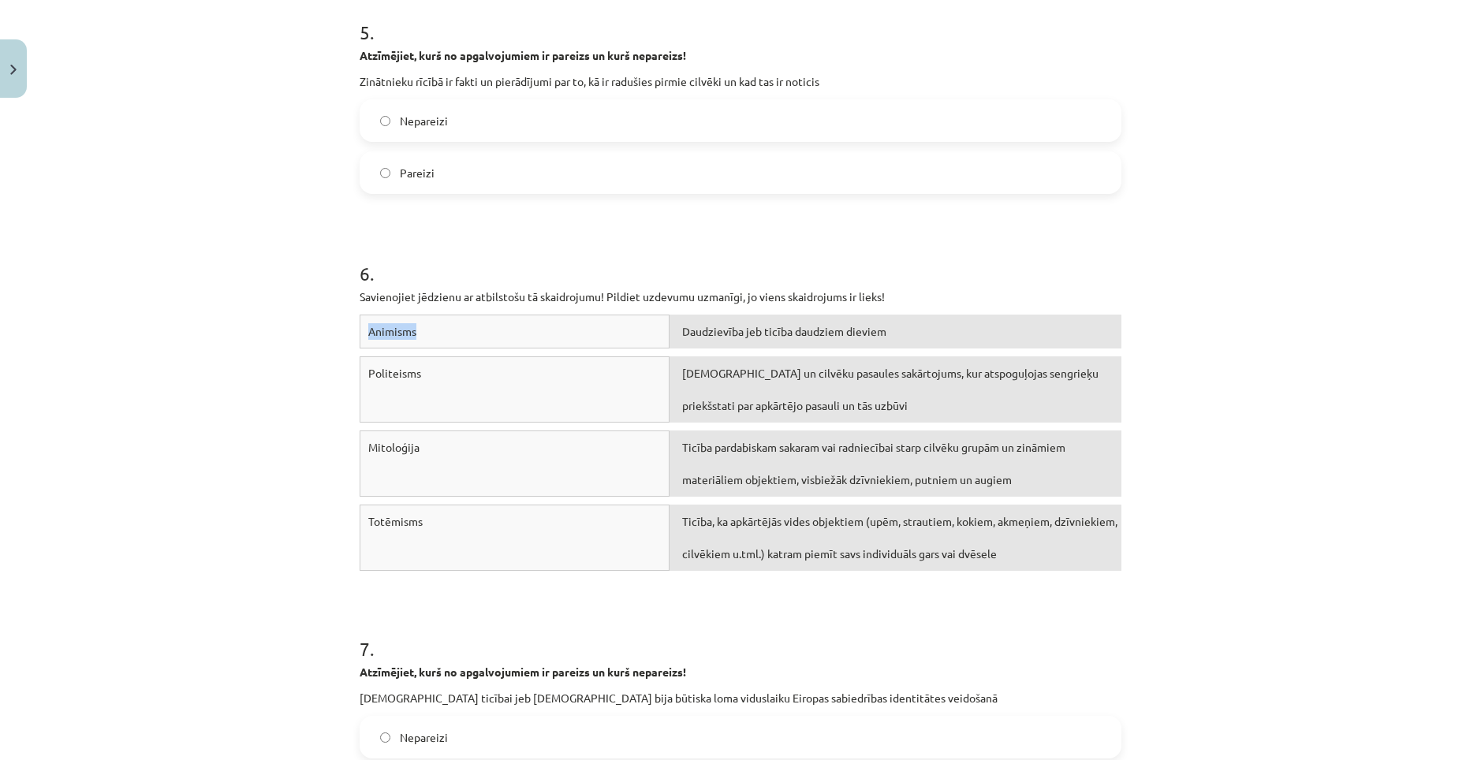
drag, startPoint x: 364, startPoint y: 332, endPoint x: 422, endPoint y: 329, distance: 58.5
click at [422, 329] on div "Animisms" at bounding box center [515, 332] width 310 height 34
click at [288, 368] on div "Mācību tēma: Vēstures ii - 12. klases 1. ieskaites mācību materiāls #2 📖 1.tēma…" at bounding box center [740, 380] width 1481 height 760
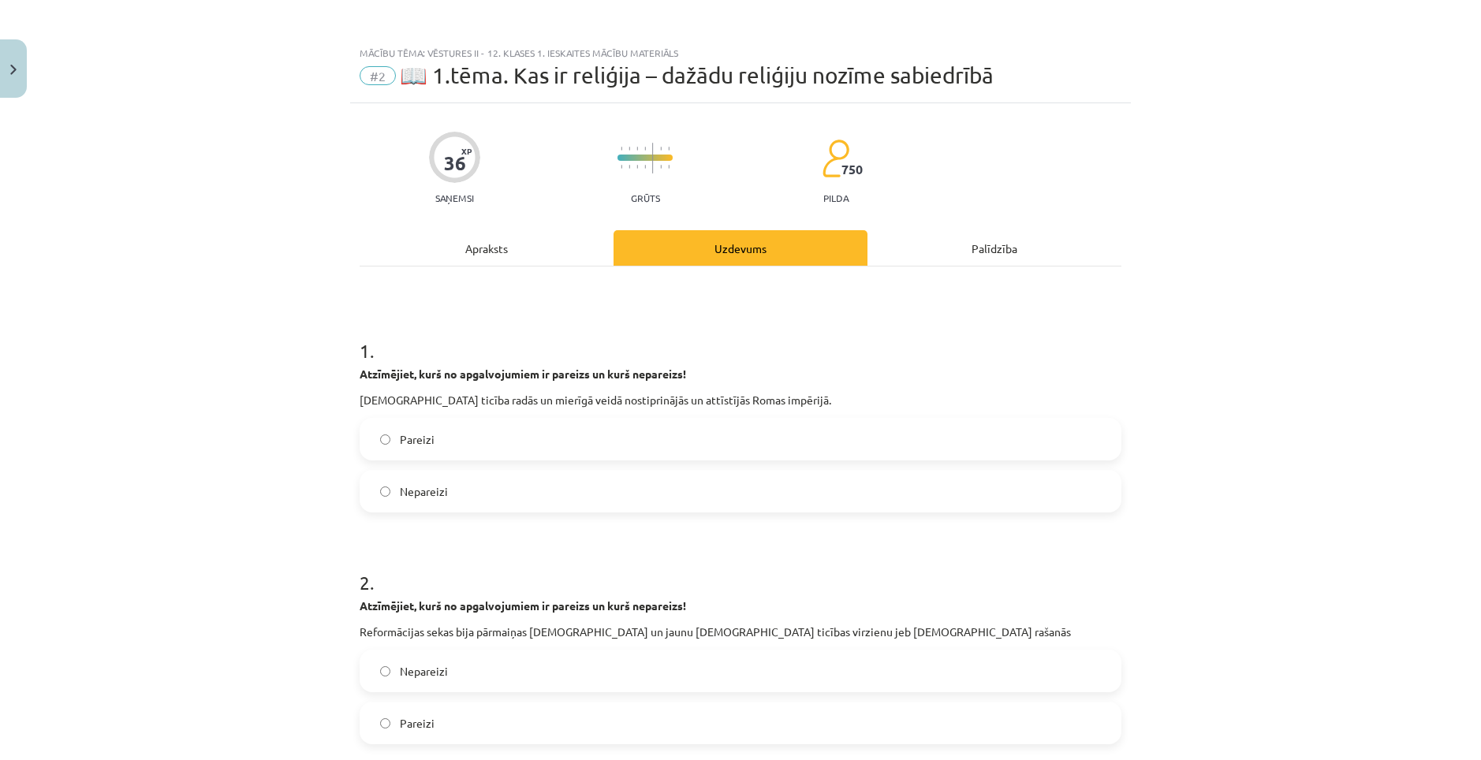
scroll to position [0, 0]
